Goal: Navigation & Orientation: Go to known website

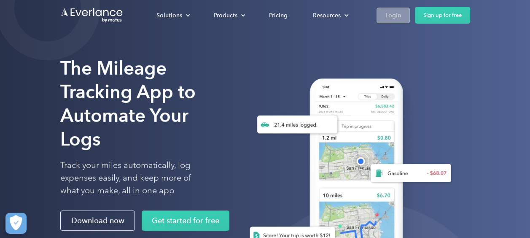
click at [384, 17] on link "Login" at bounding box center [392, 16] width 33 height 16
